Goal: Book appointment/travel/reservation

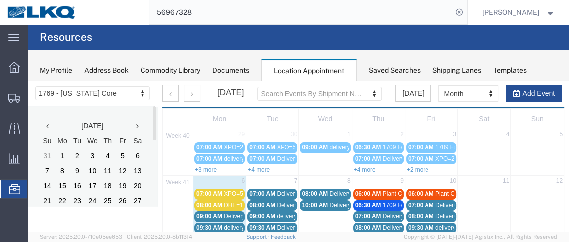
scroll to position [67, 0]
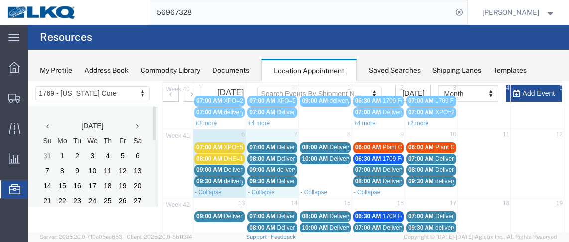
click at [264, 131] on td "7" at bounding box center [272, 135] width 53 height 12
select select "1"
select select
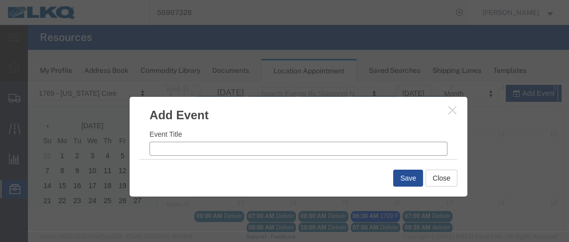
click at [170, 147] on input "Event Title" at bounding box center [298, 149] width 298 height 14
type input "XPO=3"
click at [323, 128] on input "7:50 AM" at bounding box center [377, 129] width 142 height 14
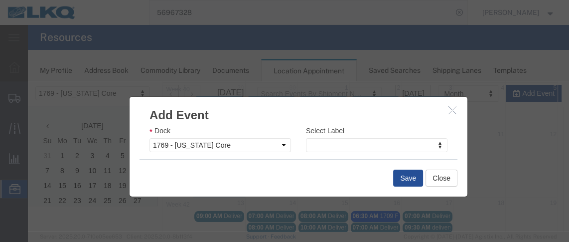
type input "7:00 AM"
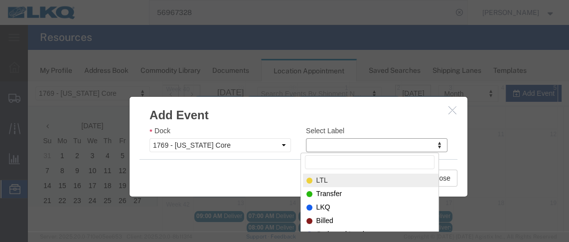
select select "25"
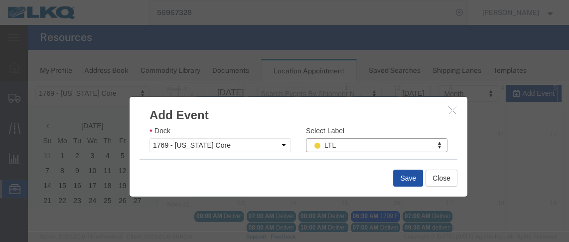
click at [397, 182] on button "Save" at bounding box center [408, 177] width 30 height 17
click at [396, 183] on div at bounding box center [298, 156] width 541 height 150
click at [396, 174] on div at bounding box center [298, 156] width 541 height 150
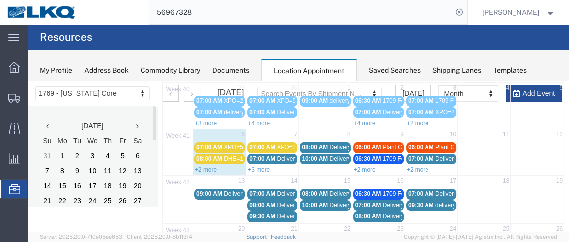
click at [206, 145] on span "07:00 AM" at bounding box center [209, 146] width 26 height 7
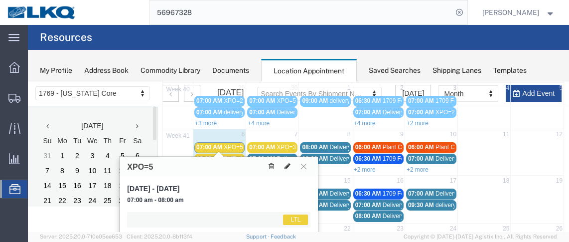
click at [287, 166] on icon at bounding box center [287, 165] width 6 height 7
select select "1"
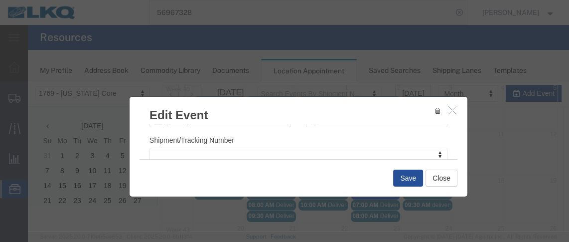
scroll to position [185, 0]
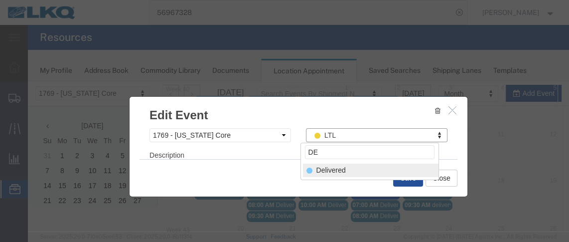
type input "DE"
select select "40"
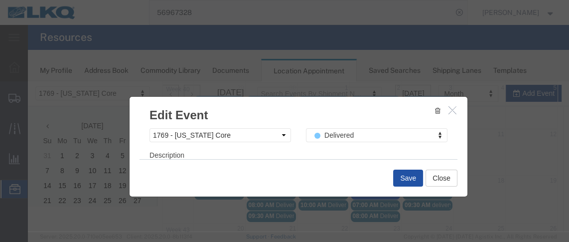
click at [413, 176] on button "Save" at bounding box center [408, 177] width 30 height 17
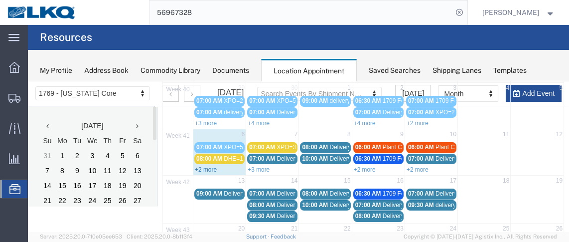
click at [211, 166] on link "+2 more" at bounding box center [206, 169] width 22 height 7
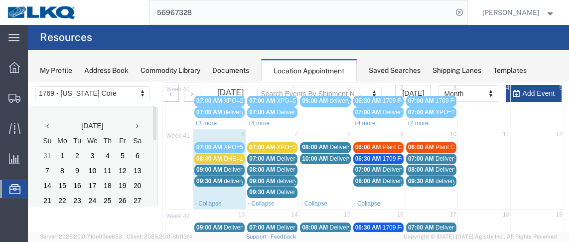
click at [214, 167] on span "09:00 AM" at bounding box center [209, 169] width 26 height 7
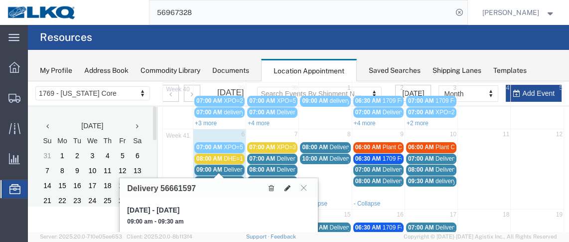
click at [285, 186] on icon at bounding box center [287, 187] width 6 height 7
select select "1"
select select
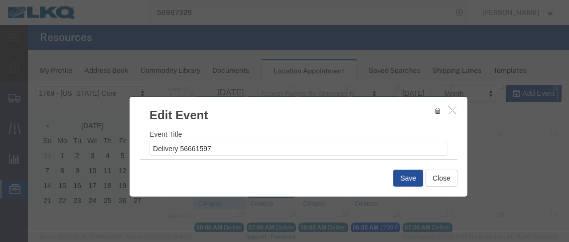
select select
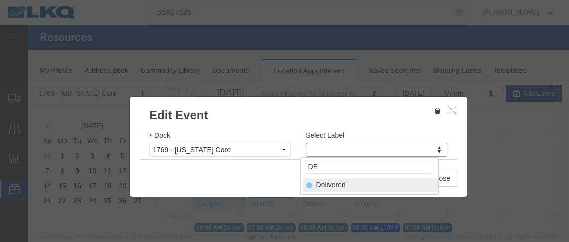
type input "DE"
select select "40"
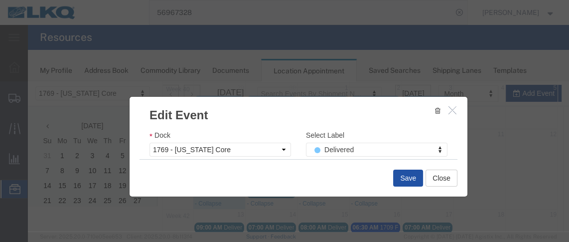
click at [403, 174] on button "Save" at bounding box center [408, 177] width 30 height 17
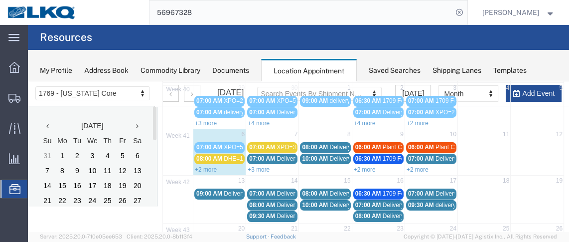
click at [233, 166] on div "+2 more" at bounding box center [219, 169] width 52 height 10
select select "1"
select select
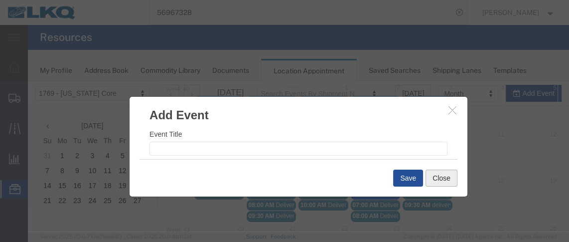
click at [442, 176] on button "Close" at bounding box center [441, 177] width 32 height 17
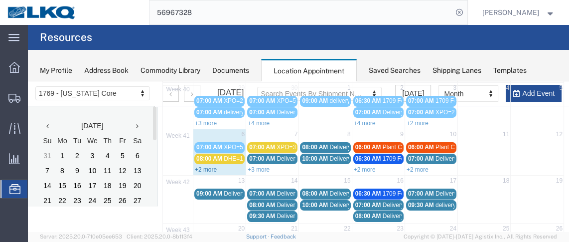
click at [204, 166] on link "+2 more" at bounding box center [206, 169] width 22 height 7
